Goal: Information Seeking & Learning: Check status

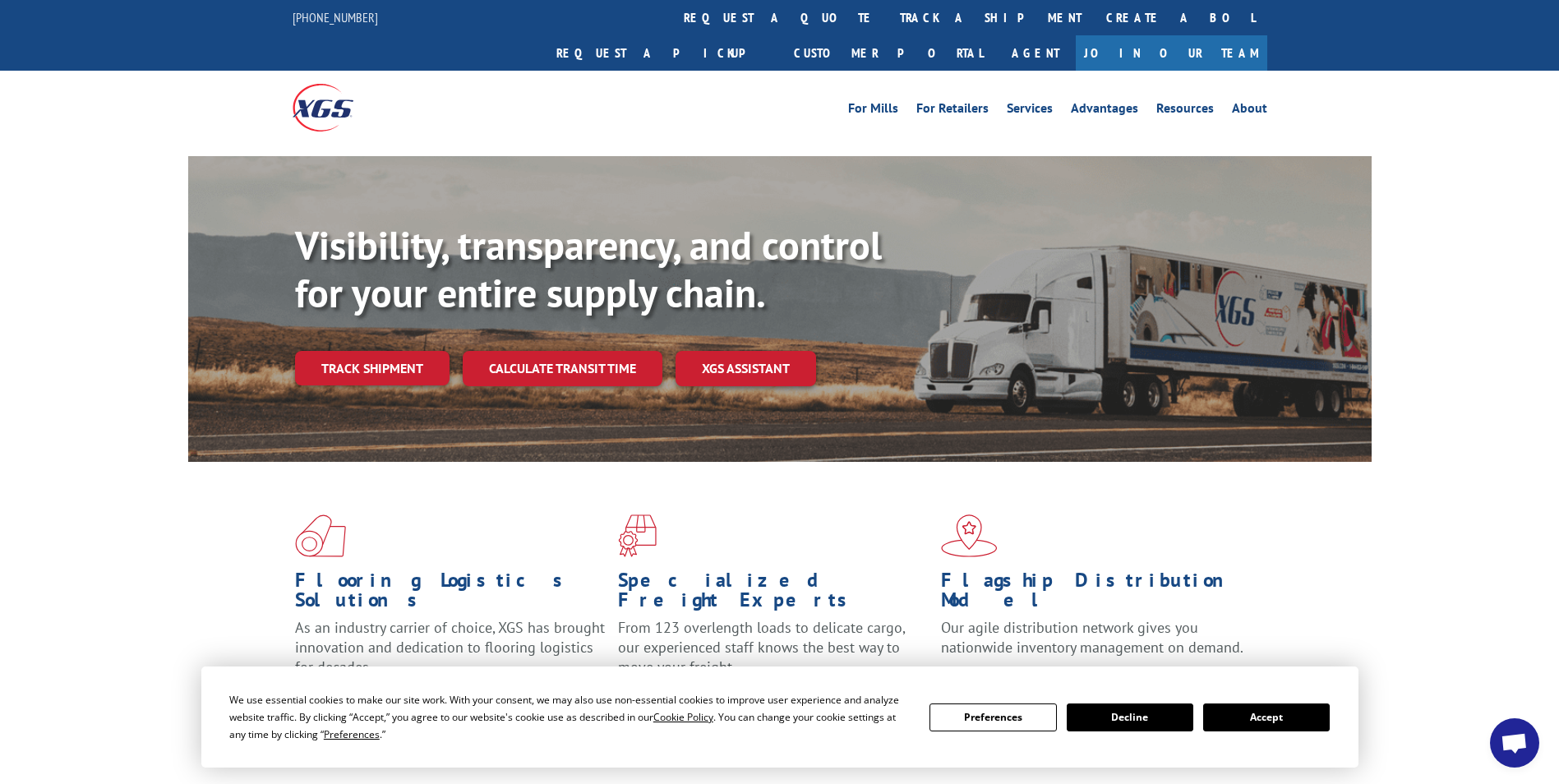
click at [1307, 720] on button "Accept" at bounding box center [1265, 717] width 126 height 28
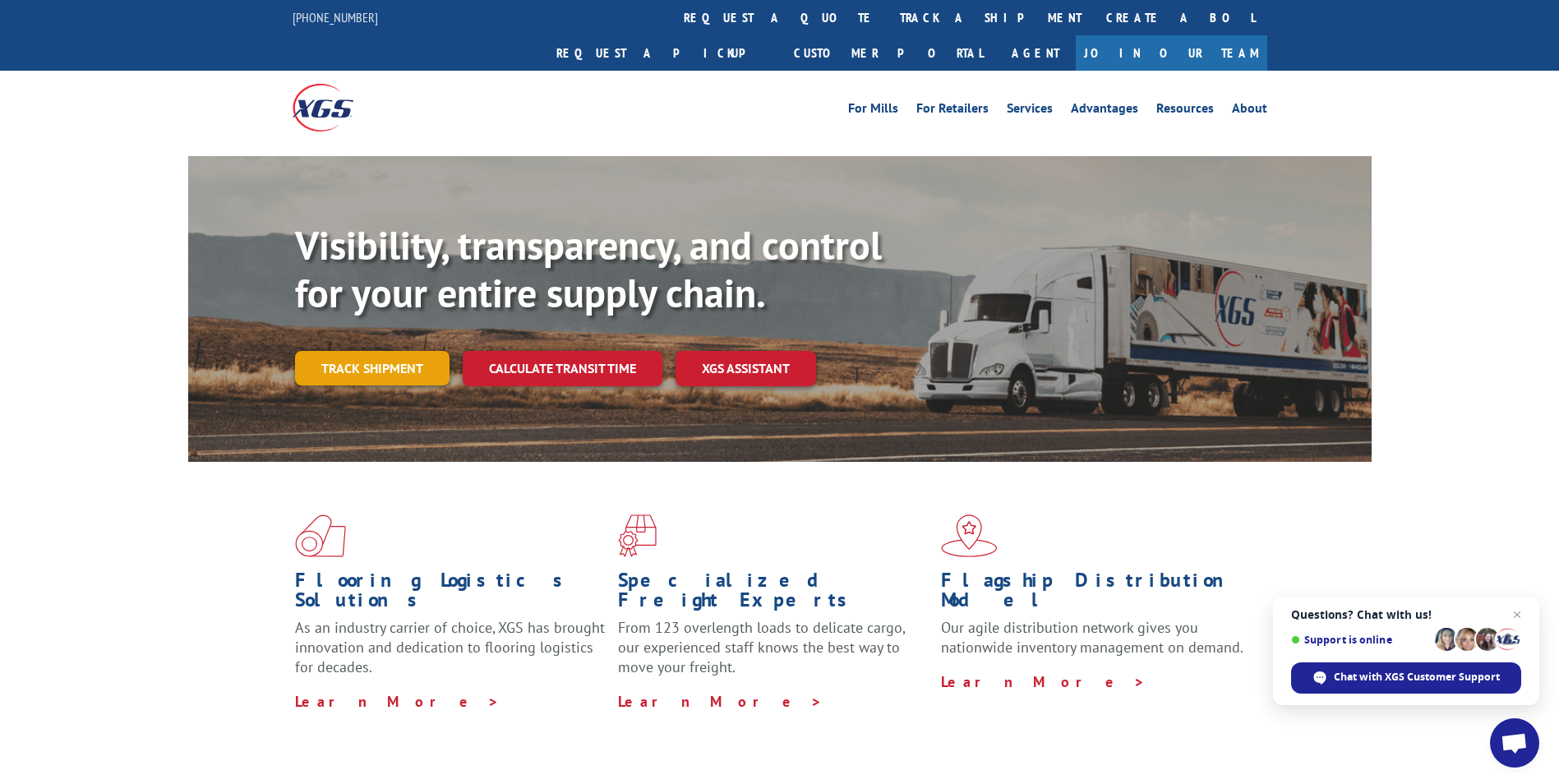
click at [404, 351] on link "Track shipment" at bounding box center [372, 368] width 155 height 34
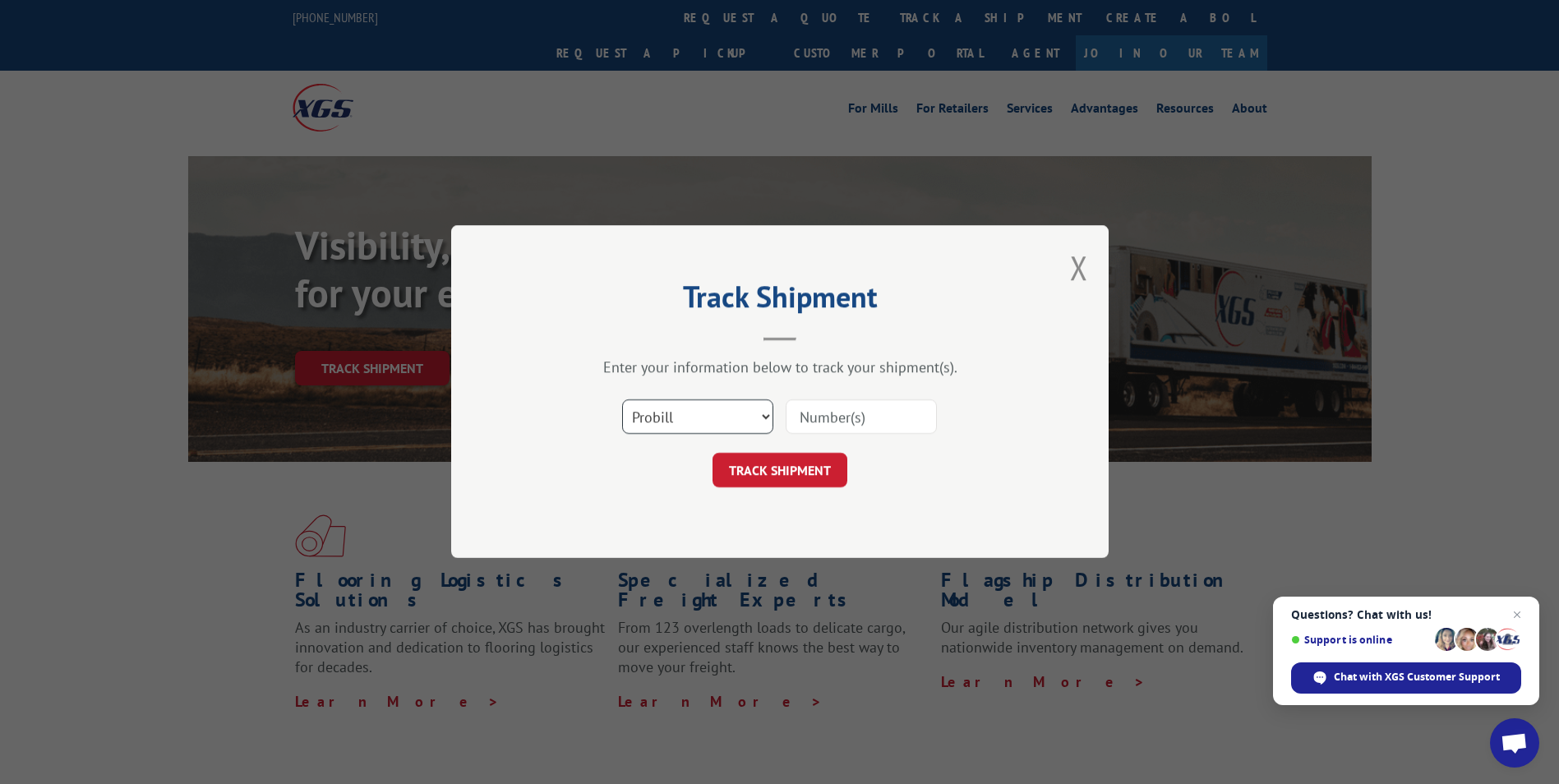
click at [762, 415] on select "Select category... Probill BOL PO" at bounding box center [697, 417] width 151 height 34
select select "bol"
click at [622, 400] on select "Select category... Probill BOL PO" at bounding box center [697, 417] width 151 height 34
click at [841, 420] on input at bounding box center [860, 417] width 151 height 34
type input "6013139"
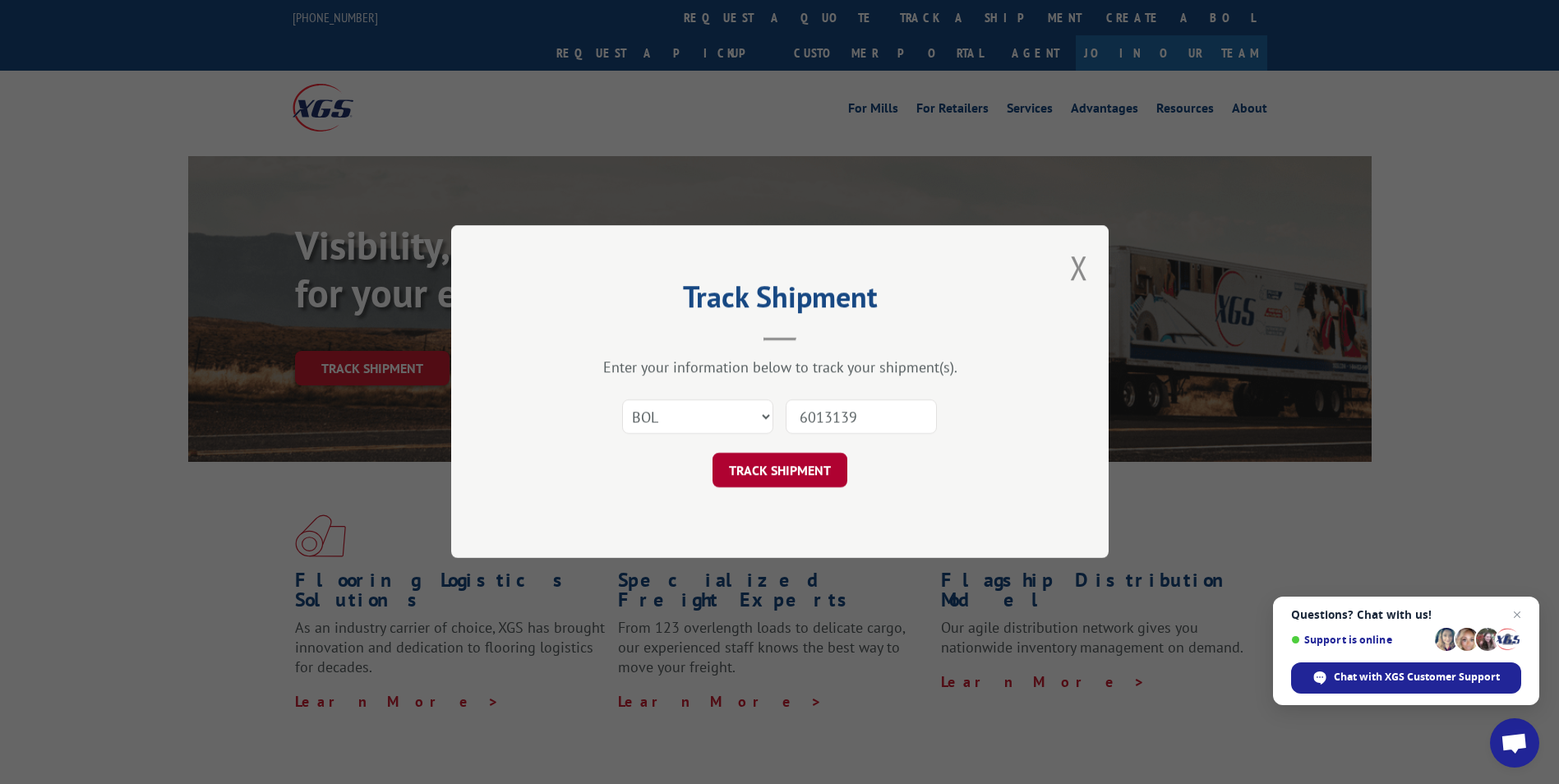
click at [791, 478] on button "TRACK SHIPMENT" at bounding box center [780, 470] width 134 height 34
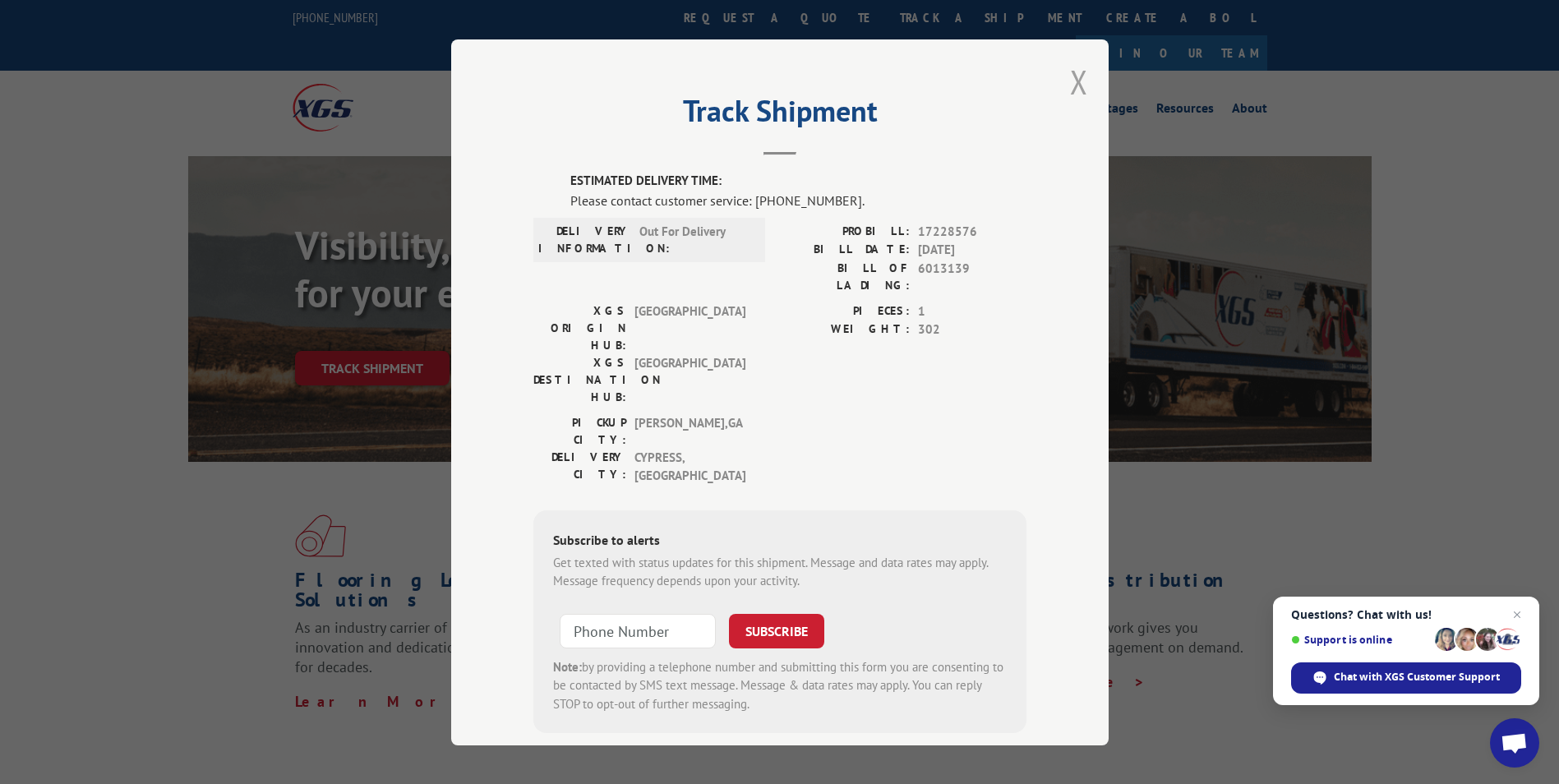
click at [1079, 88] on button "Close modal" at bounding box center [1079, 81] width 18 height 43
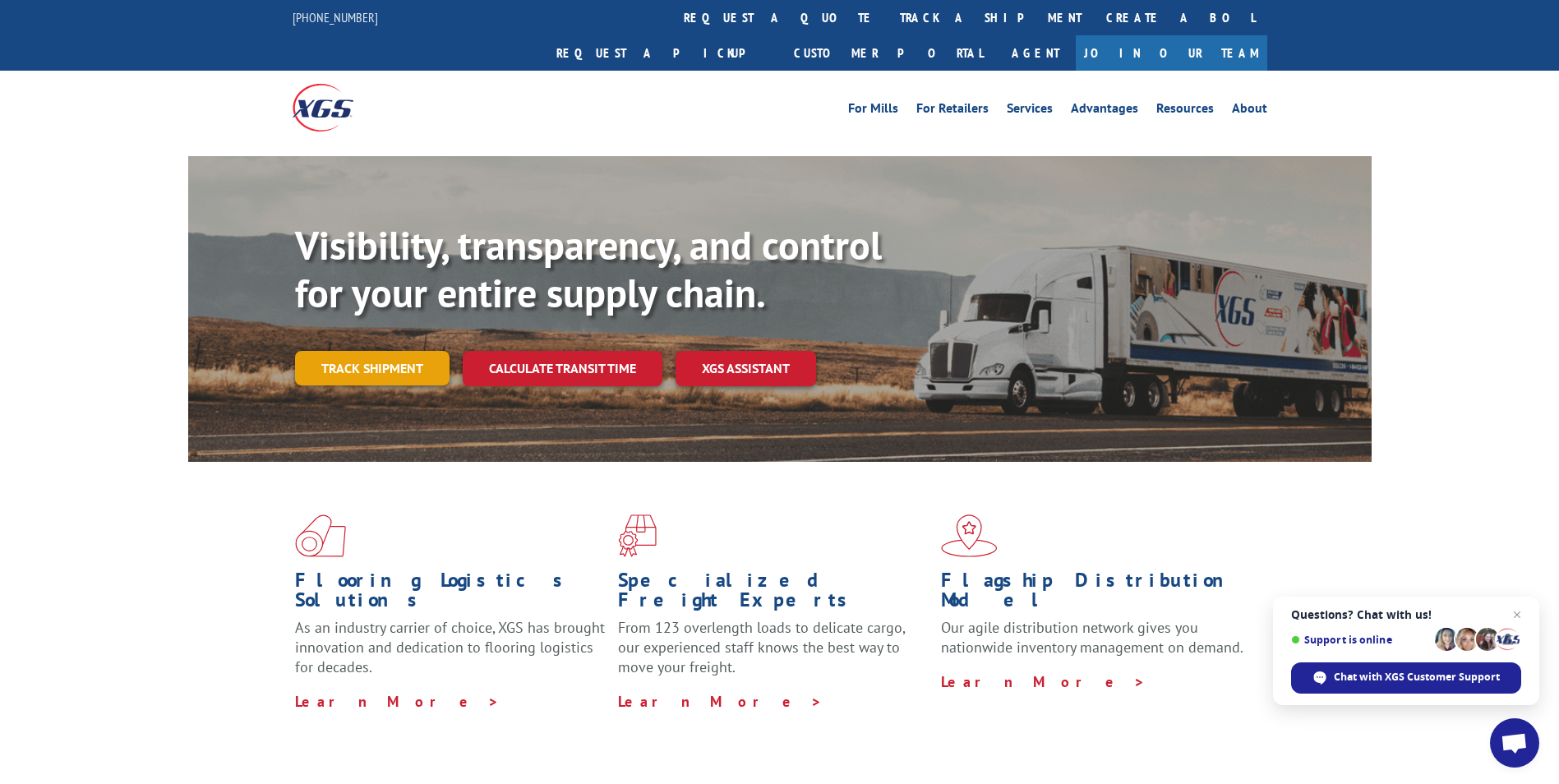
click at [355, 351] on link "Track shipment" at bounding box center [372, 368] width 155 height 34
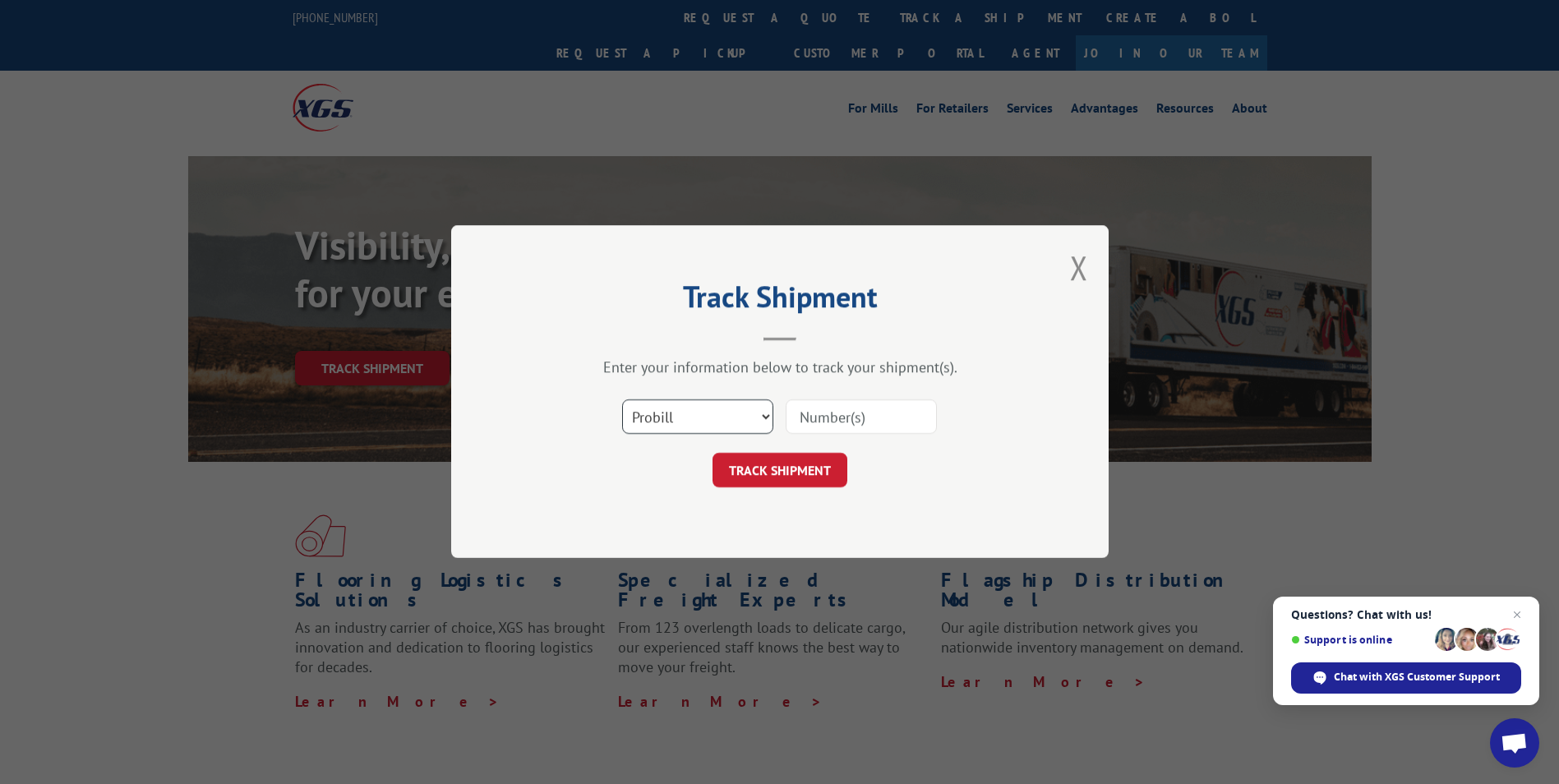
drag, startPoint x: 766, startPoint y: 418, endPoint x: 741, endPoint y: 425, distance: 26.0
click at [766, 418] on select "Select category... Probill BOL PO" at bounding box center [697, 417] width 151 height 34
select select "bol"
click at [622, 400] on select "Select category... Probill BOL PO" at bounding box center [697, 417] width 151 height 34
click at [803, 424] on input at bounding box center [860, 417] width 151 height 34
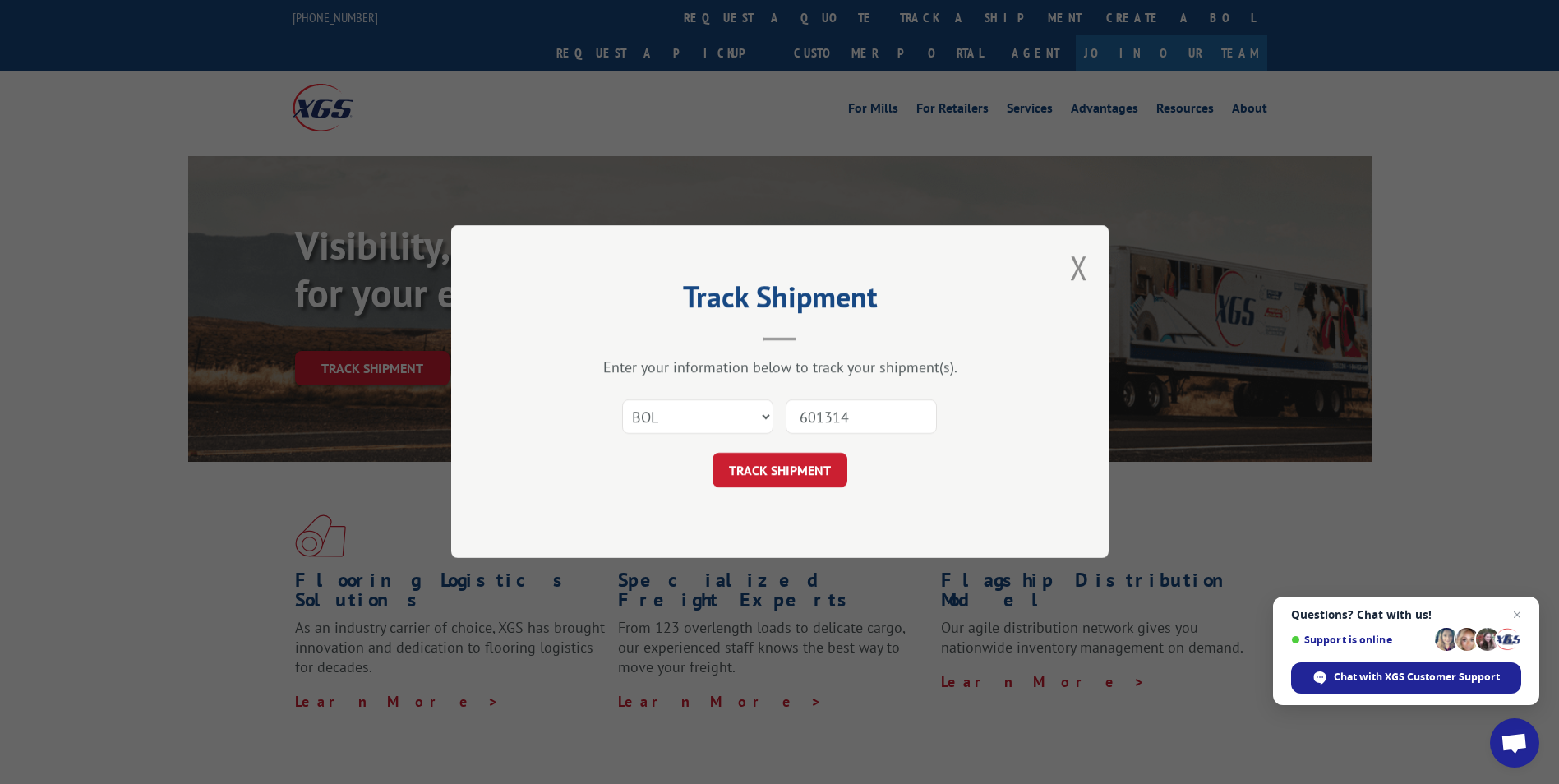
type input "6013140"
click button "TRACK SHIPMENT" at bounding box center [780, 470] width 134 height 34
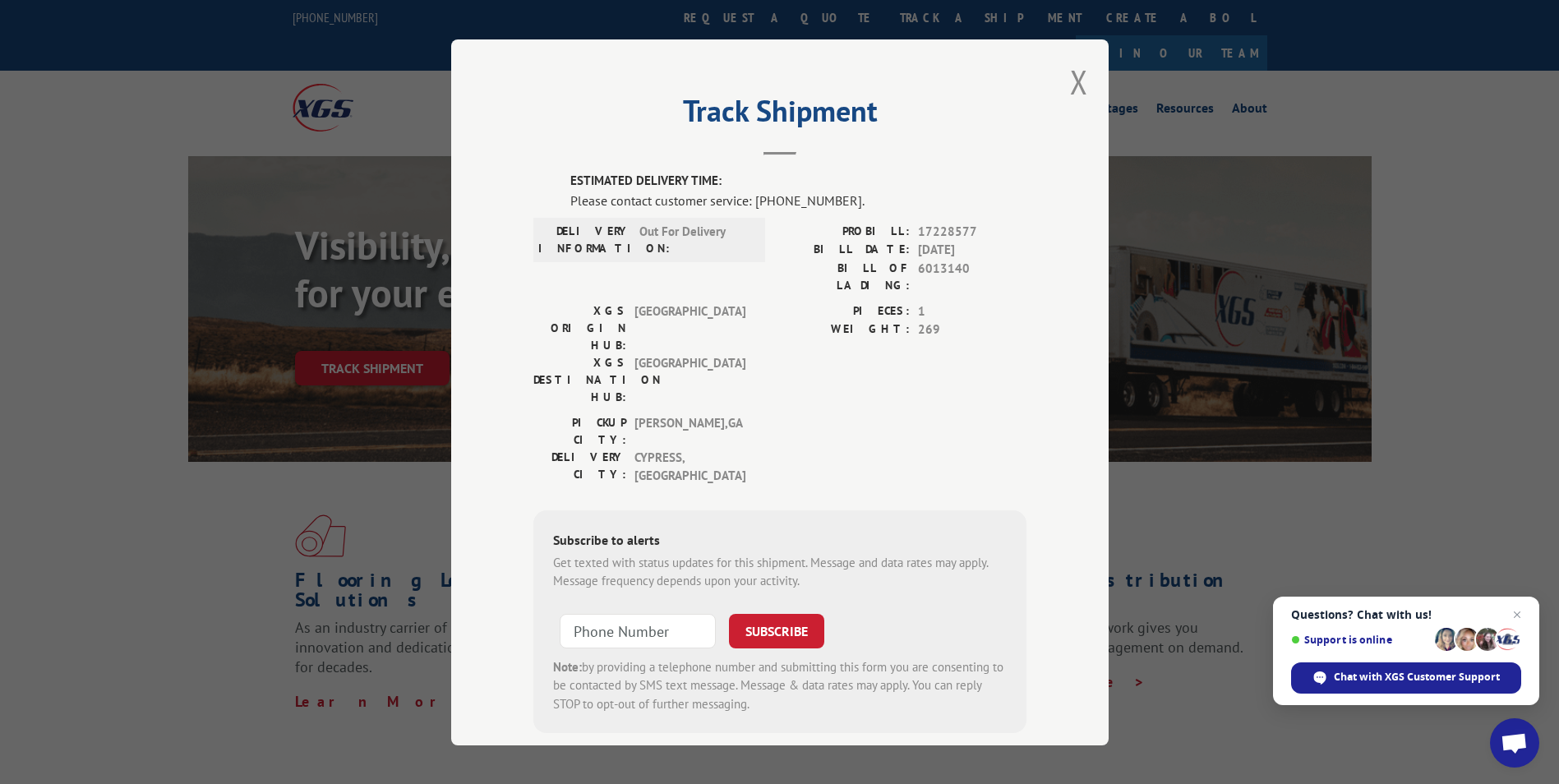
drag, startPoint x: 1073, startPoint y: 88, endPoint x: 933, endPoint y: 180, distance: 167.5
click at [1073, 88] on button "Close modal" at bounding box center [1079, 81] width 18 height 43
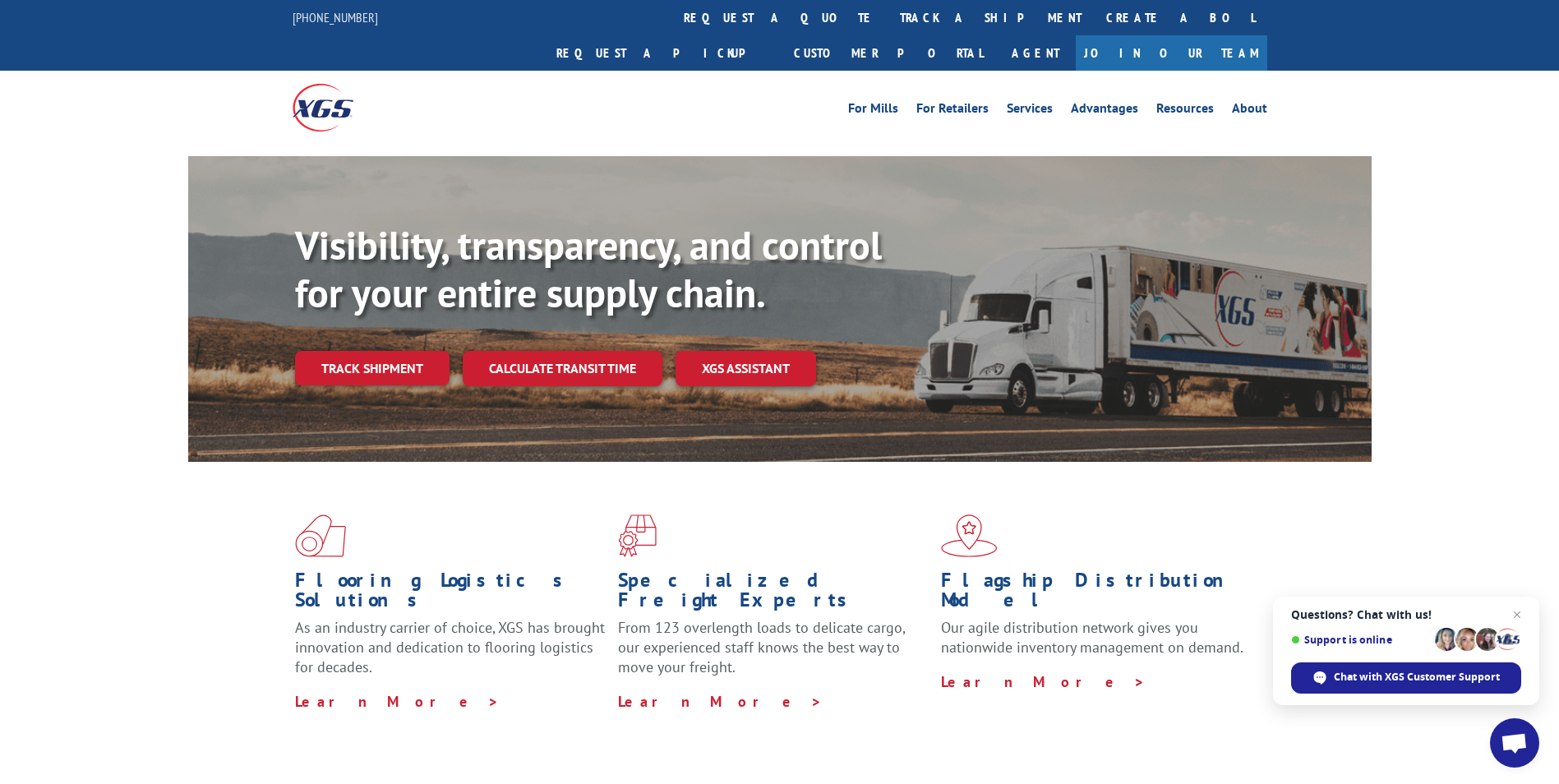
click at [428, 311] on div "Visibility, transparency, and control for your entire supply chain. Track shipm…" at bounding box center [833, 336] width 1076 height 229
click at [431, 351] on link "Track shipment" at bounding box center [372, 368] width 155 height 34
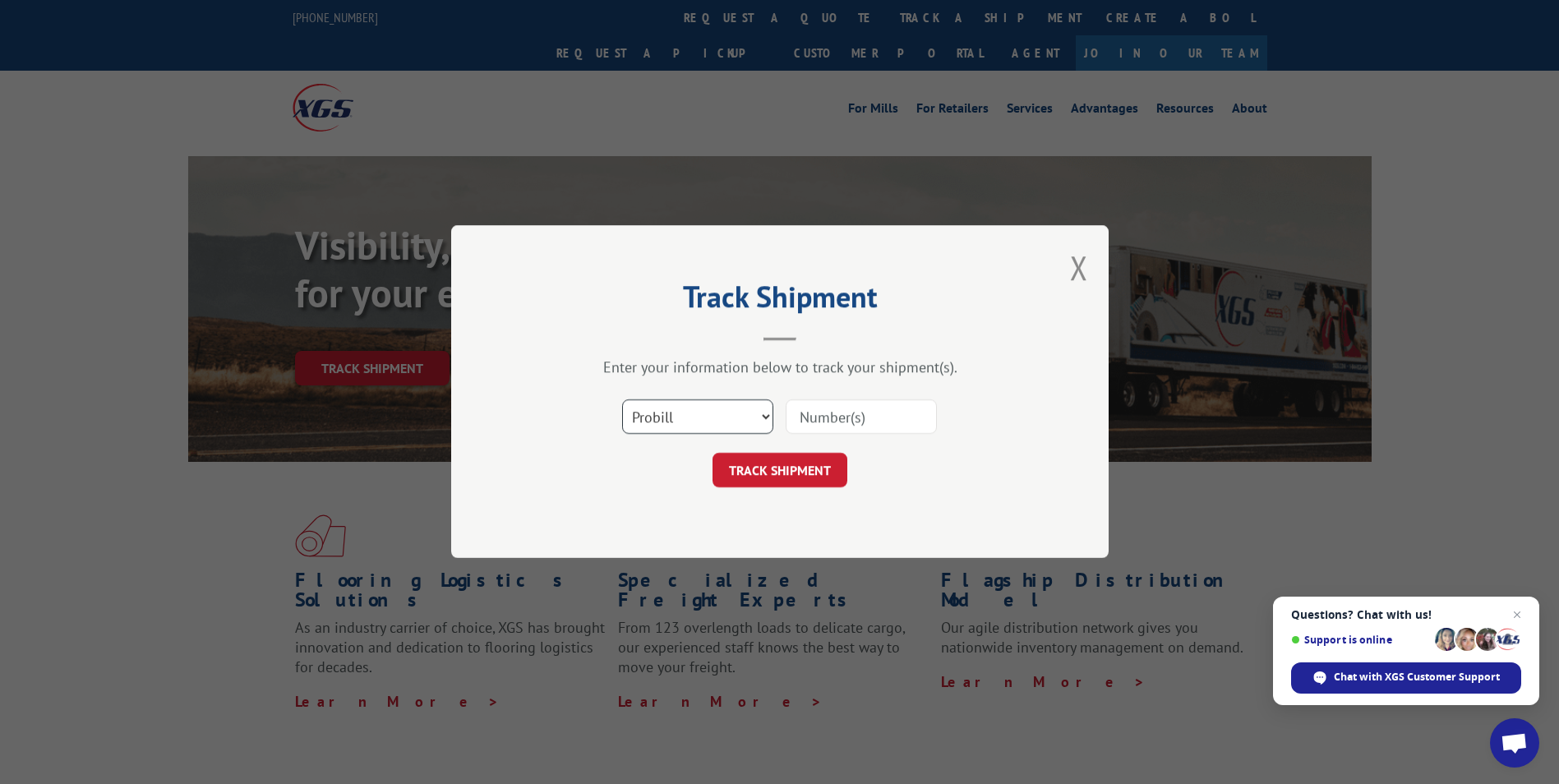
click at [764, 415] on select "Select category... Probill BOL PO" at bounding box center [697, 417] width 151 height 34
select select "bol"
click at [622, 400] on select "Select category... Probill BOL PO" at bounding box center [697, 417] width 151 height 34
click at [827, 412] on input at bounding box center [860, 417] width 151 height 34
type input "6019187"
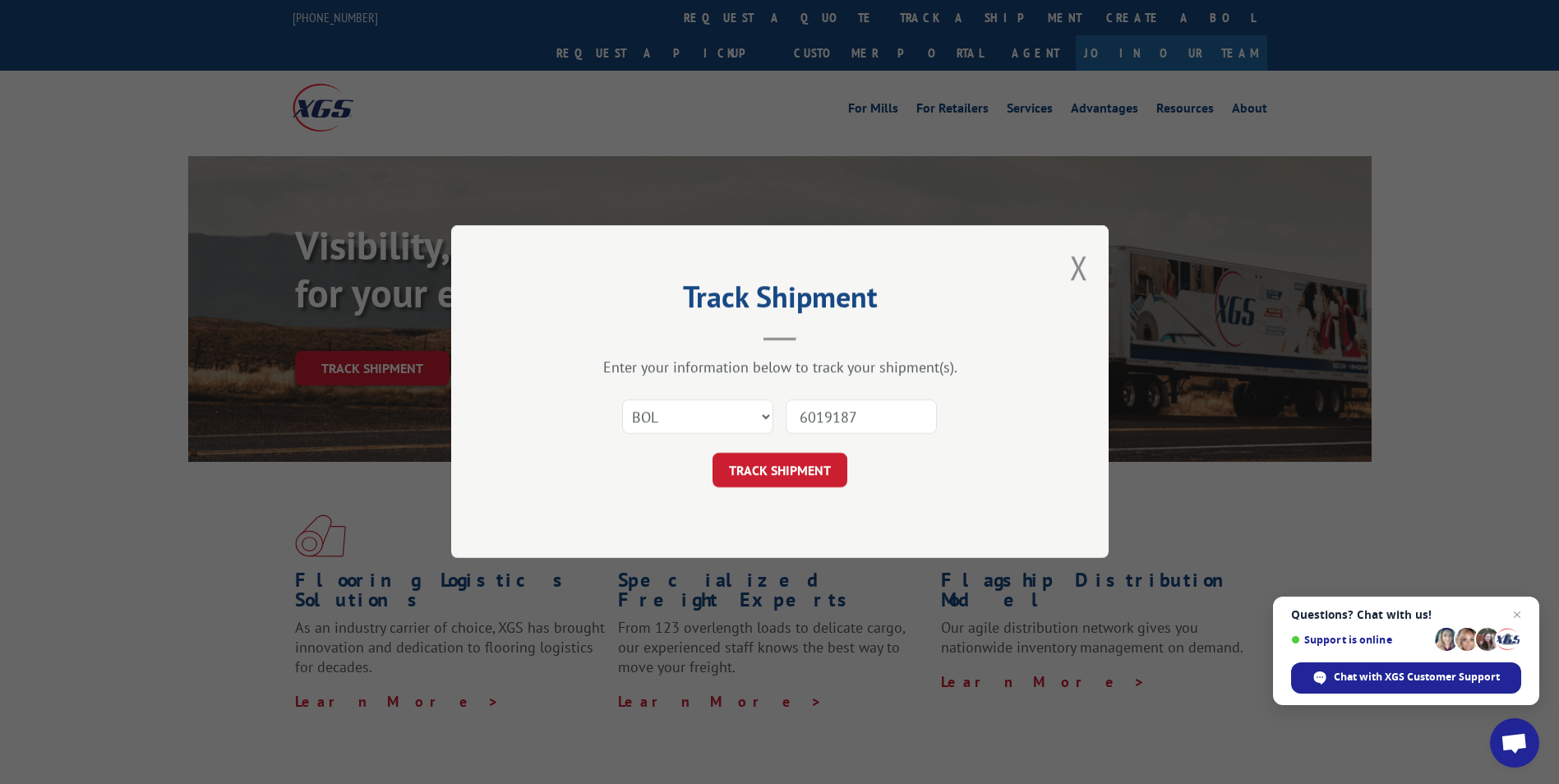
click button "TRACK SHIPMENT" at bounding box center [780, 470] width 134 height 34
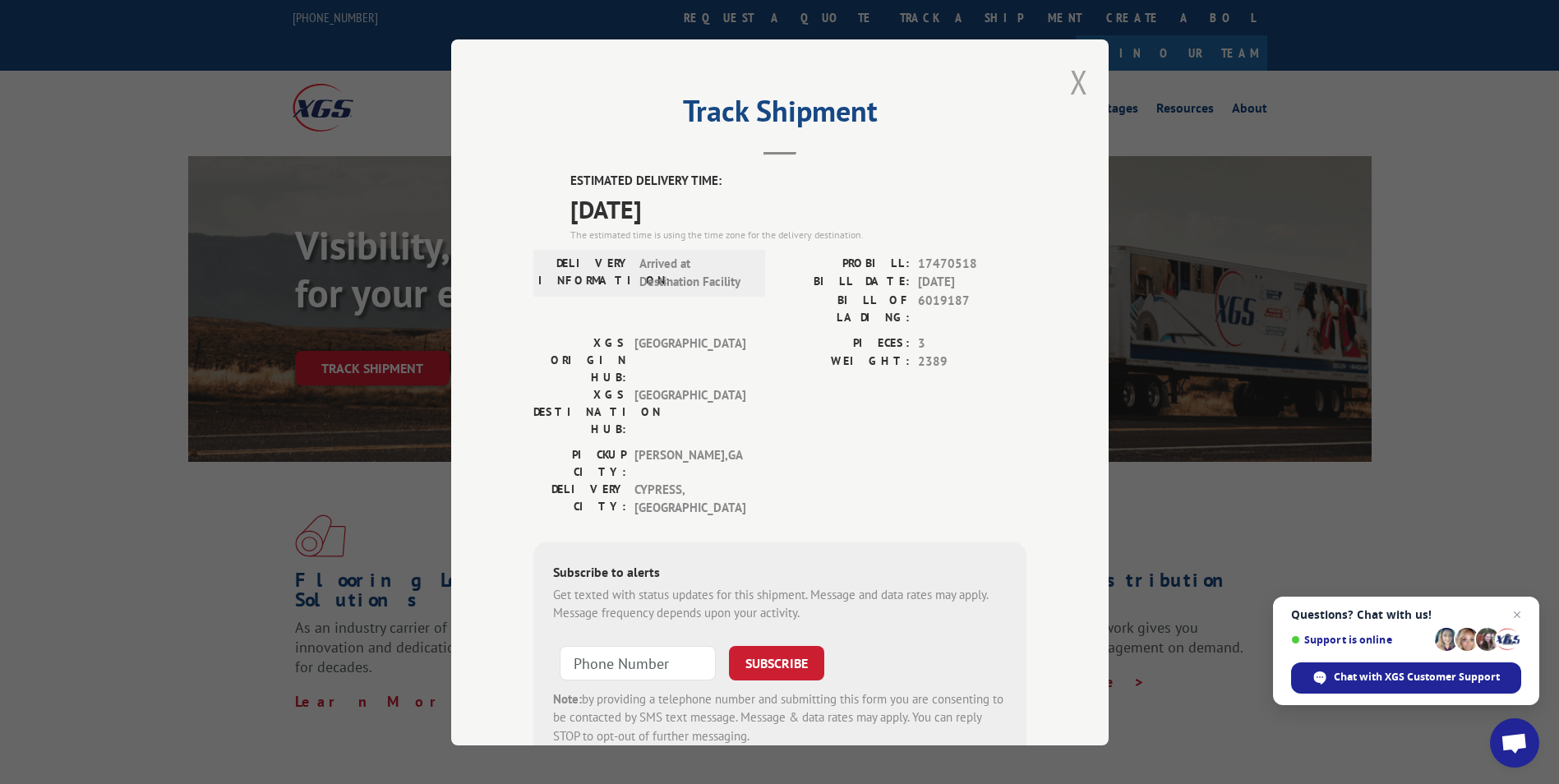
click at [1080, 82] on button "Close modal" at bounding box center [1079, 81] width 18 height 43
